Goal: Task Accomplishment & Management: Manage account settings

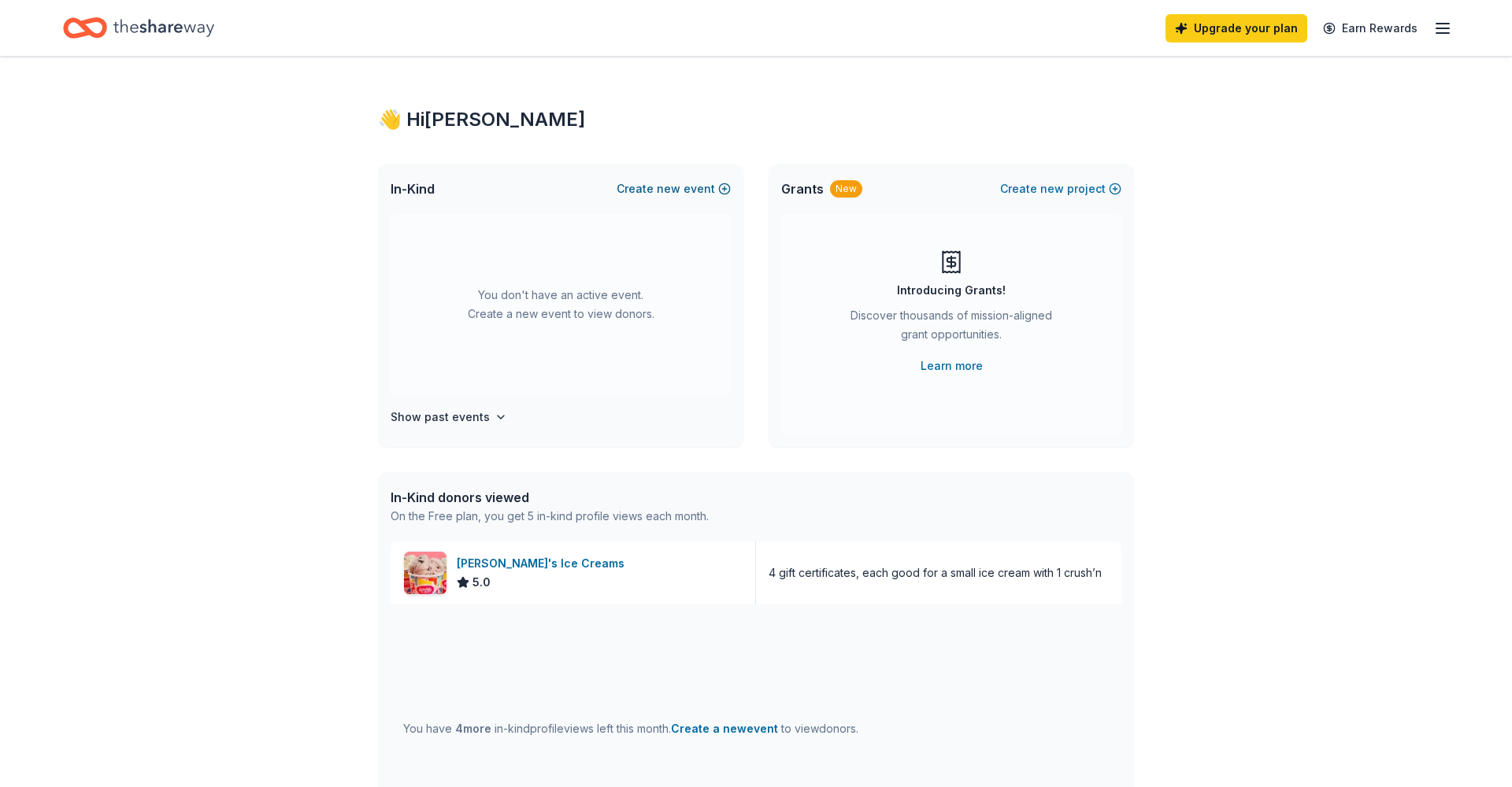
click at [683, 192] on button "Create new event" at bounding box center [674, 189] width 114 height 19
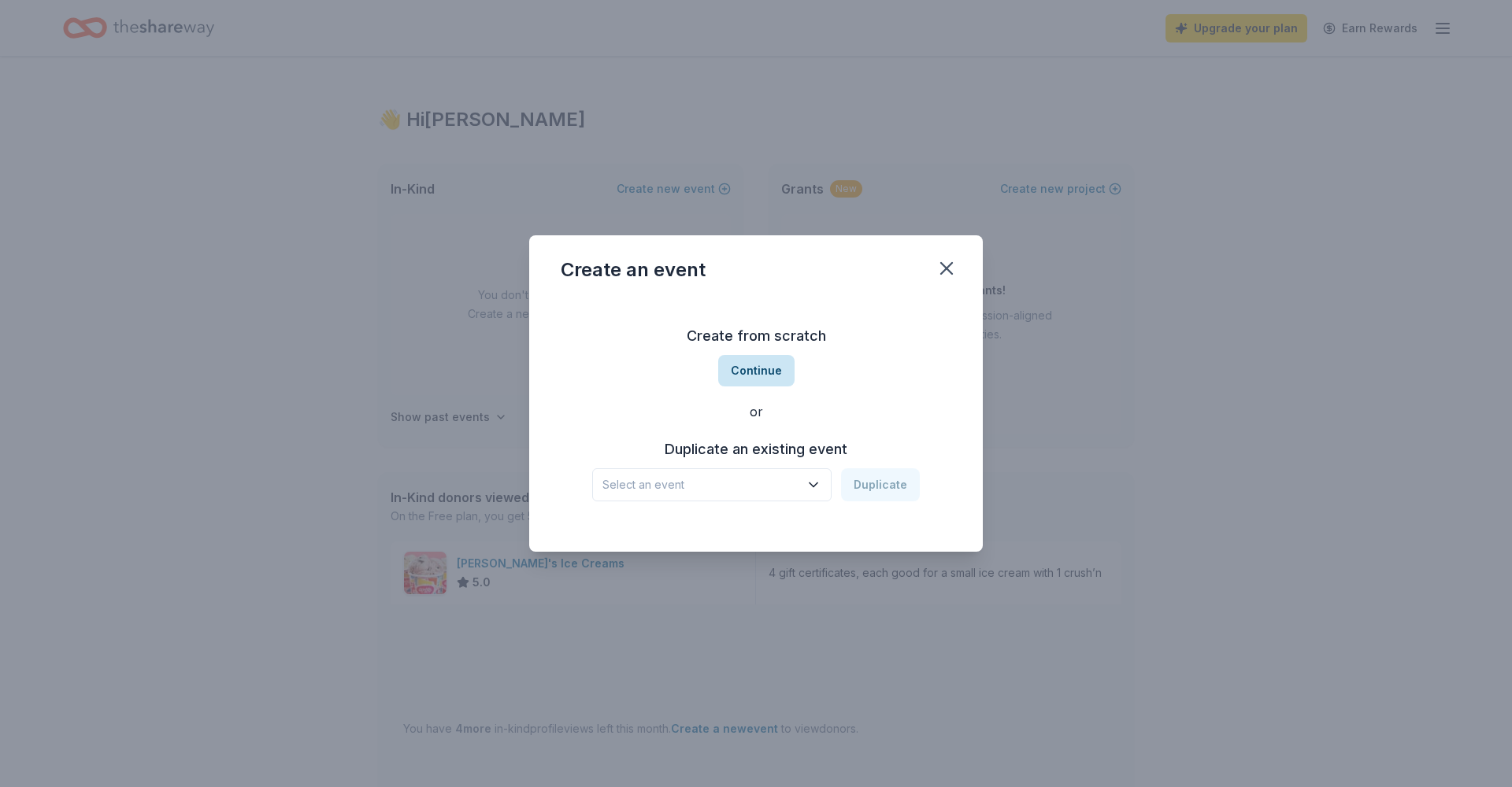
click at [740, 369] on button "Continue" at bounding box center [756, 371] width 76 height 32
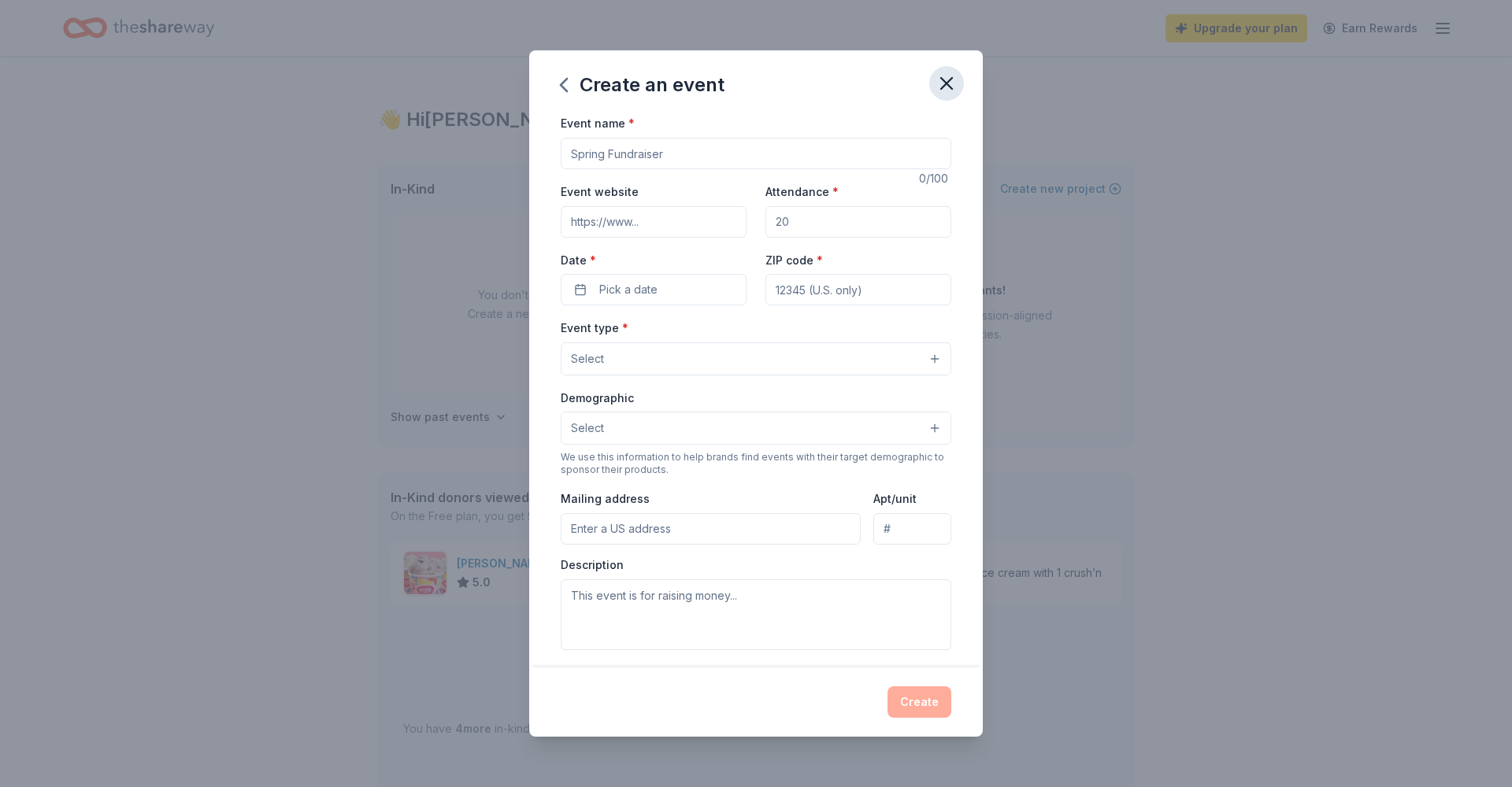
click at [949, 81] on icon "button" at bounding box center [947, 83] width 11 height 11
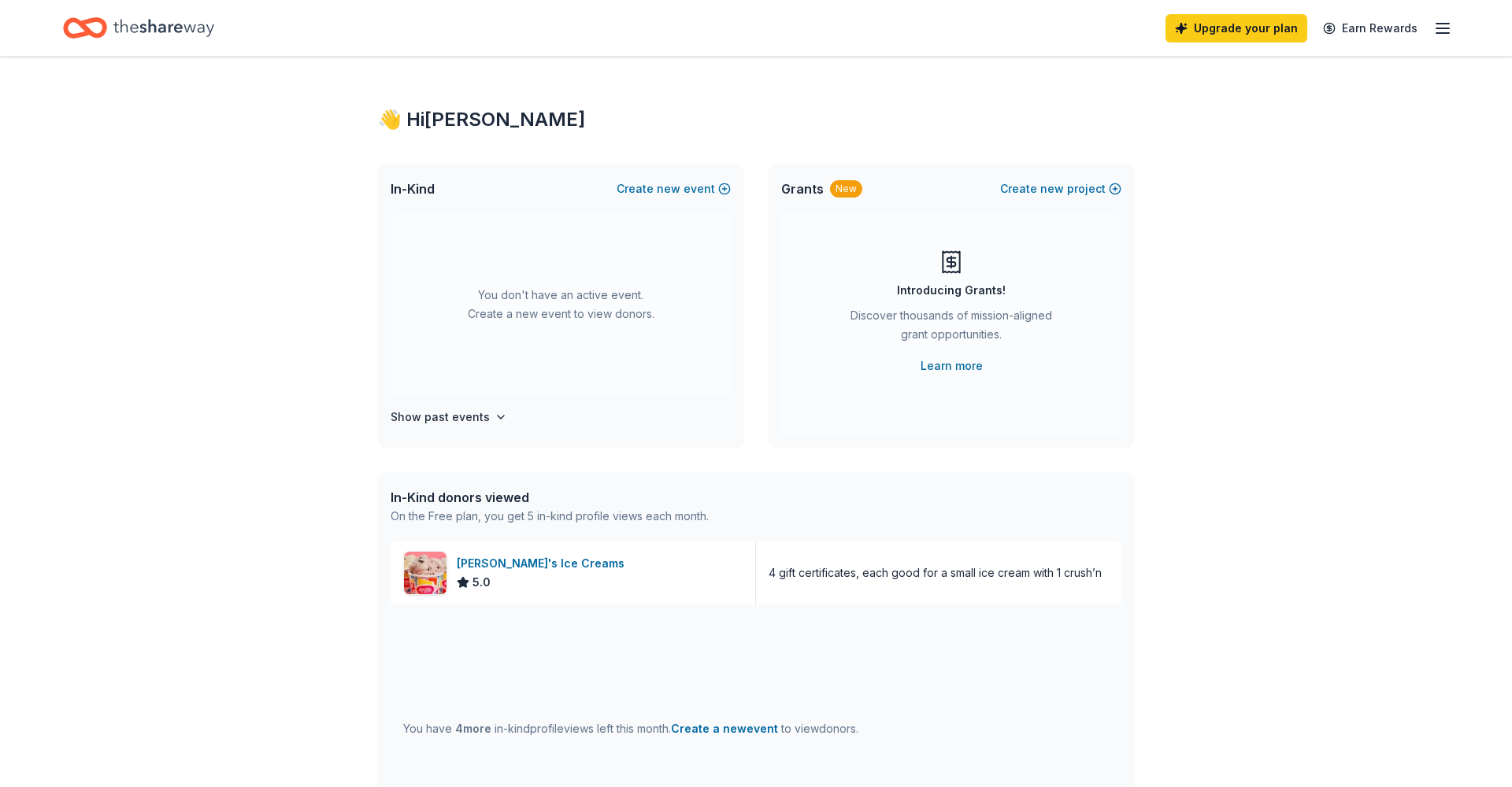
click at [1452, 23] on icon "button" at bounding box center [1443, 29] width 19 height 19
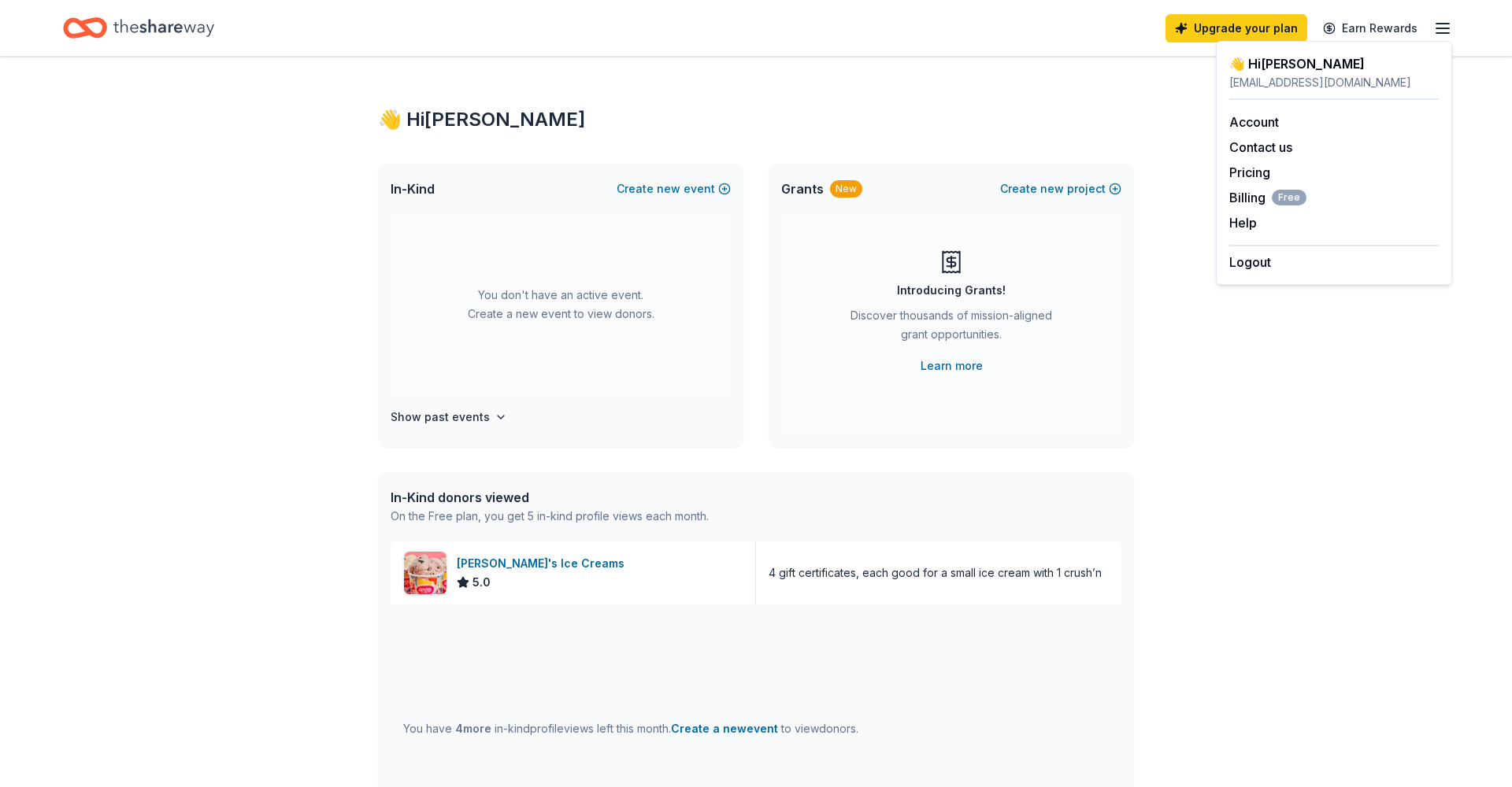
click at [1258, 273] on div "👋 Hi [PERSON_NAME] [EMAIL_ADDRESS][DOMAIN_NAME] Account Contact us Pricing Bill…" at bounding box center [1334, 163] width 237 height 244
click at [1258, 259] on button "Logout" at bounding box center [1250, 263] width 42 height 19
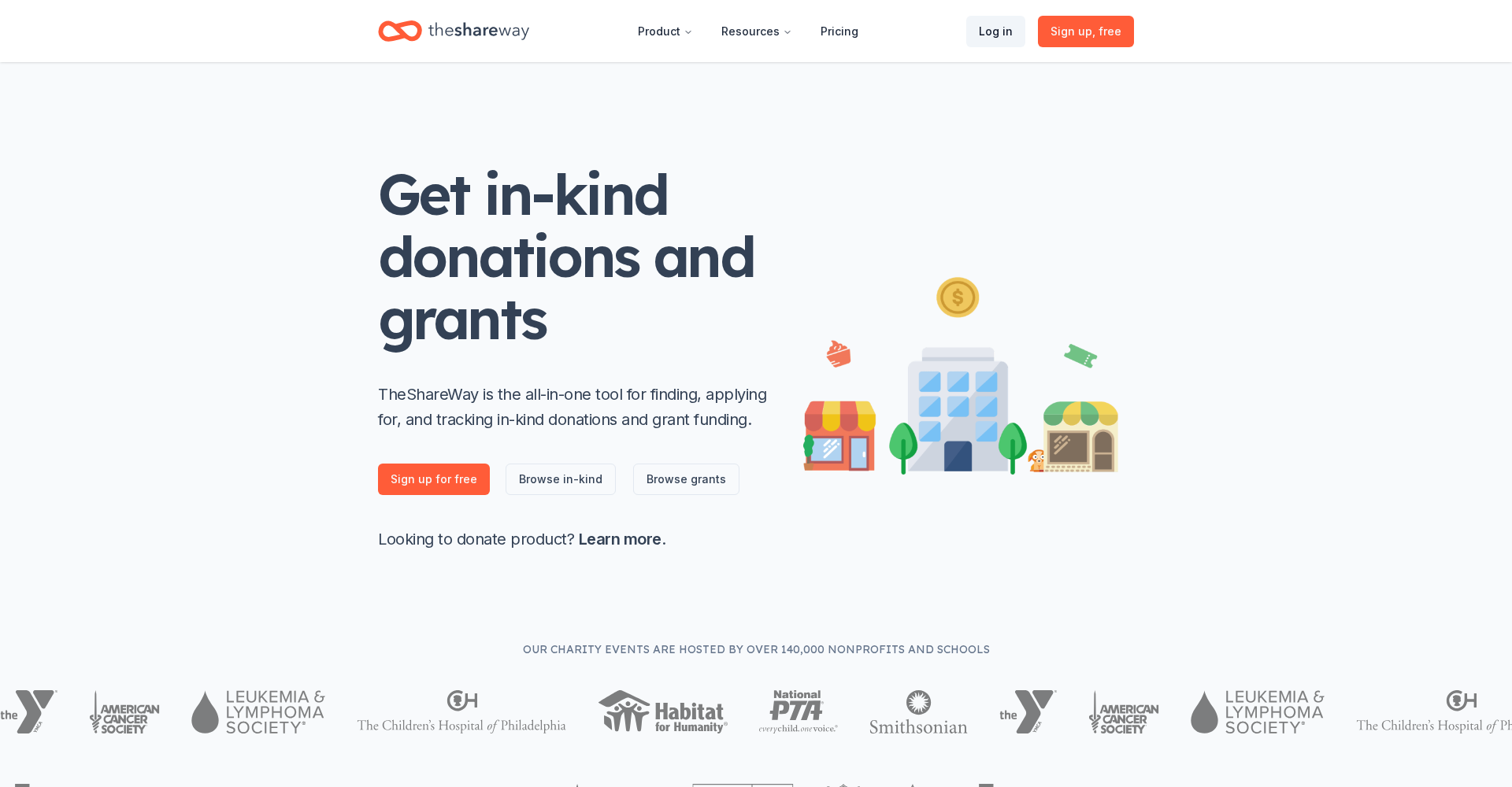
click at [1007, 36] on link "Log in" at bounding box center [996, 32] width 59 height 32
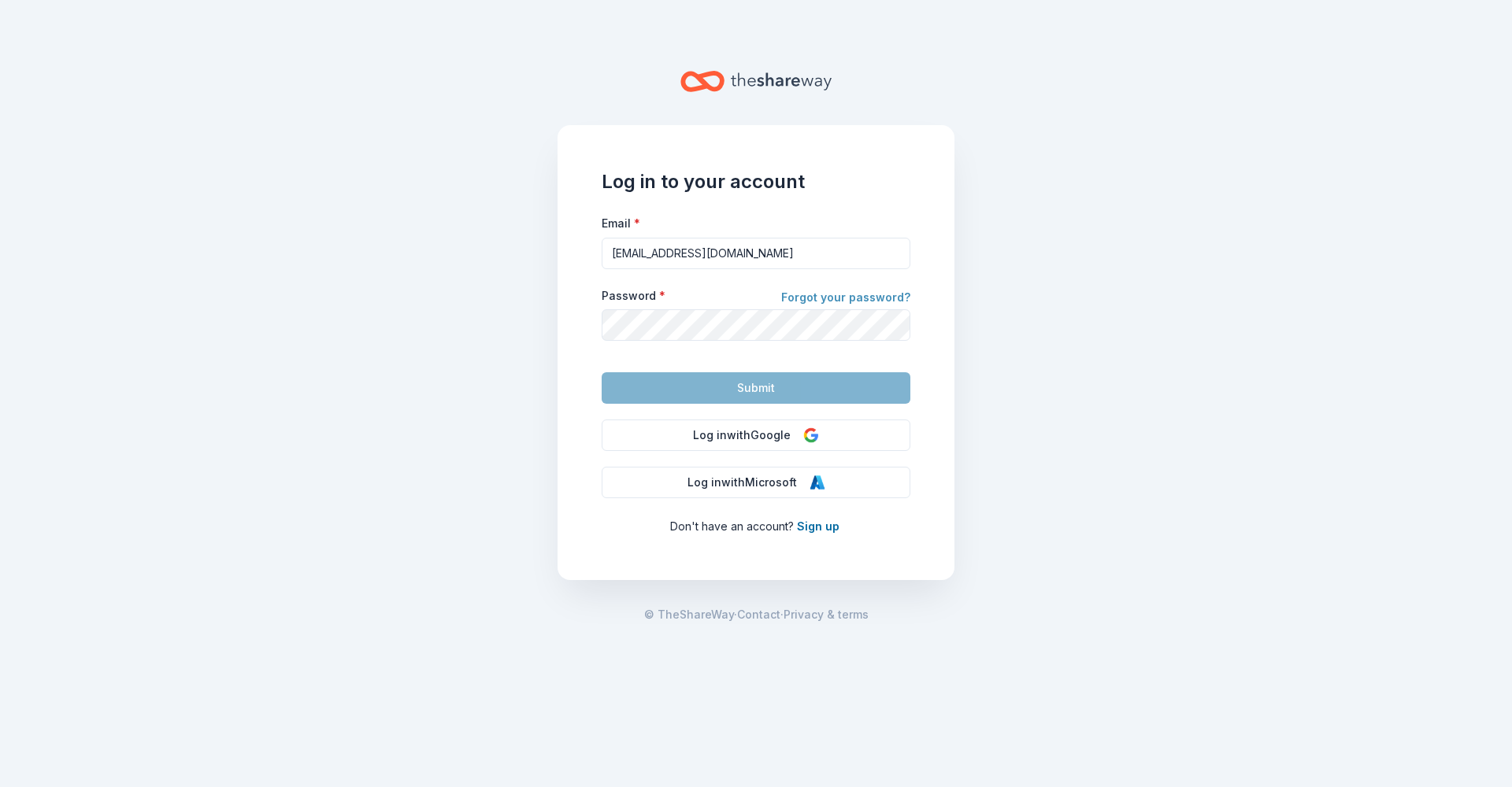
type input "[EMAIL_ADDRESS][DOMAIN_NAME]"
click at [875, 294] on link "Forgot your password?" at bounding box center [845, 299] width 129 height 22
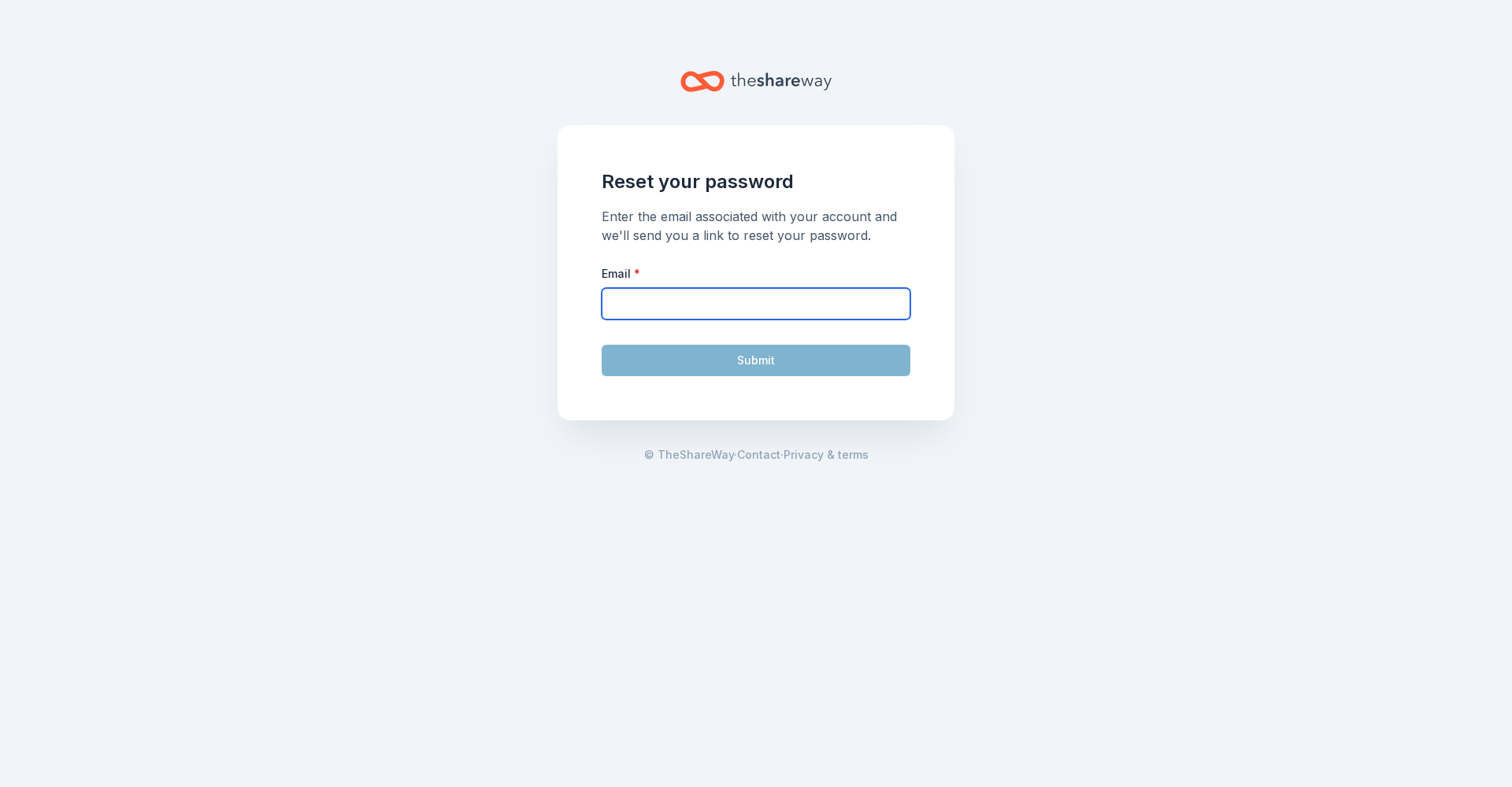
click at [860, 310] on input "Email *" at bounding box center [756, 304] width 309 height 32
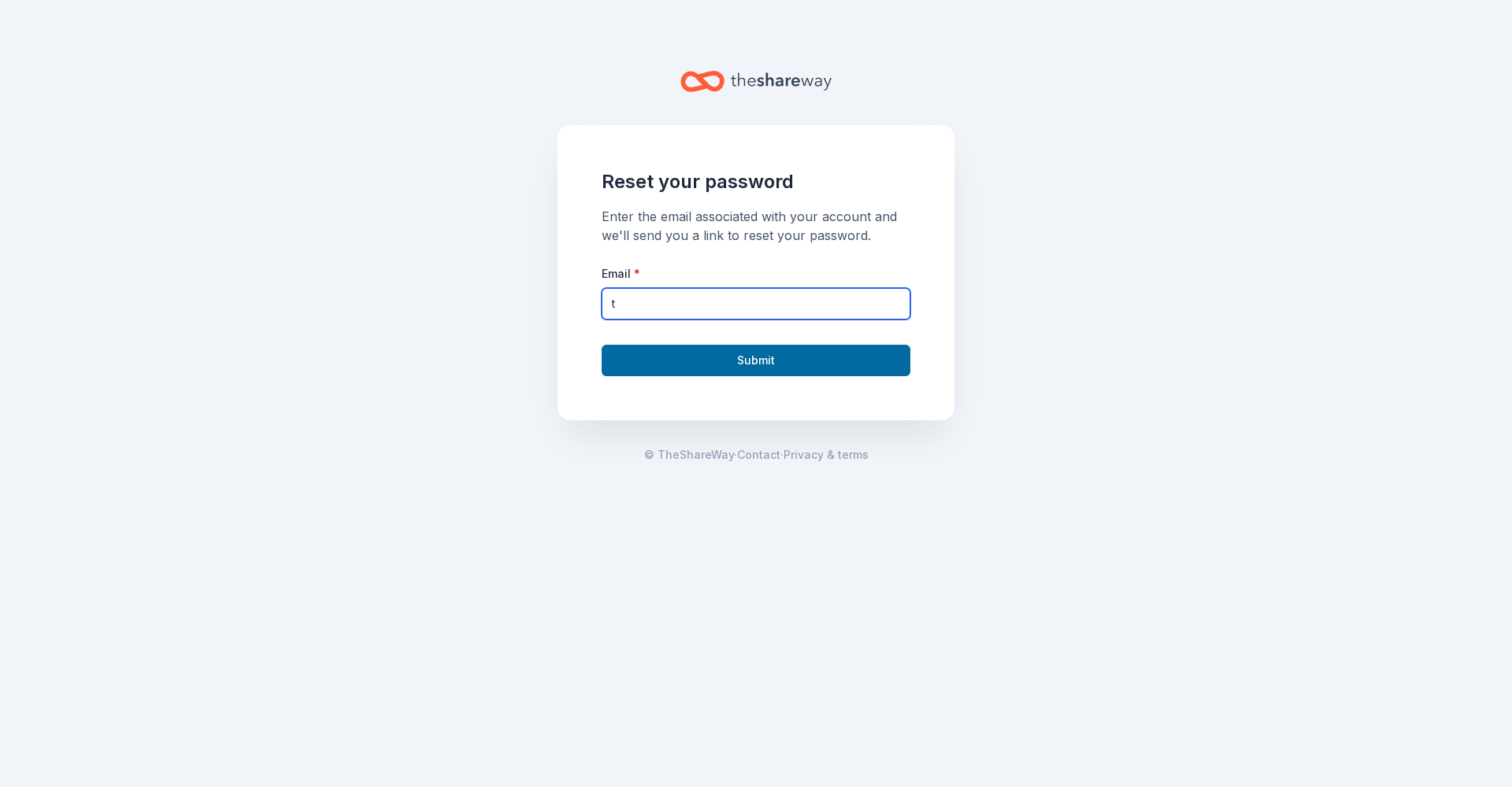
type input "tb"
